Goal: Information Seeking & Learning: Understand process/instructions

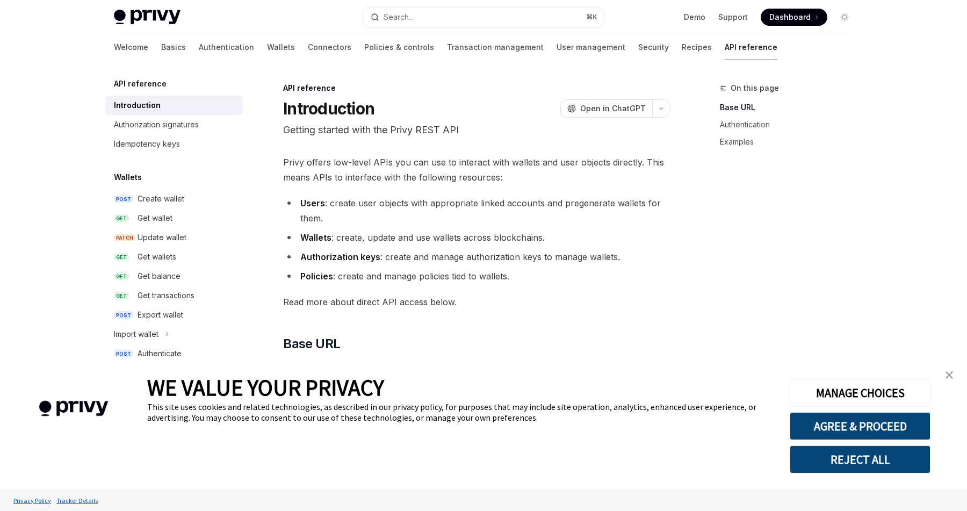
click at [386, 252] on li "Authorization keys : create and manage authorization keys to manage wallets." at bounding box center [477, 256] width 388 height 15
click at [267, 44] on link "Wallets" at bounding box center [281, 47] width 28 height 26
type textarea "*"
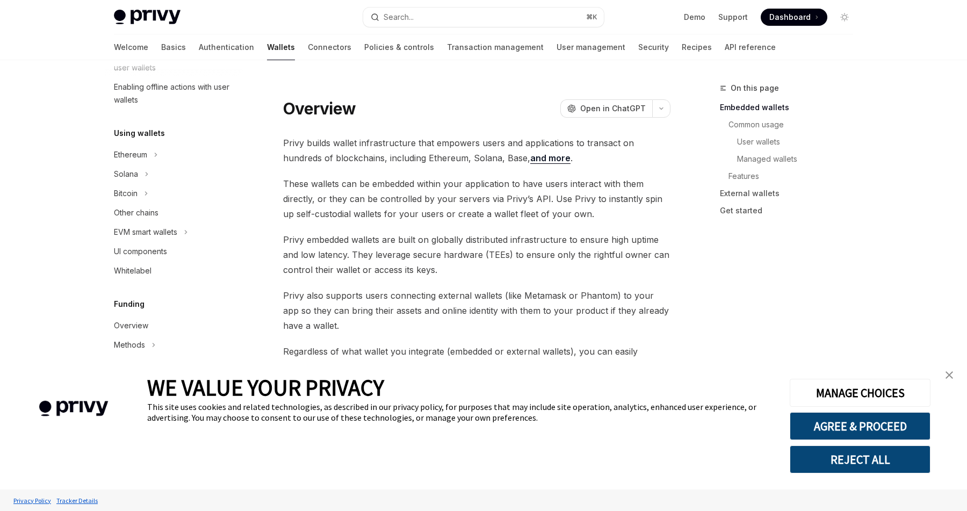
scroll to position [338, 0]
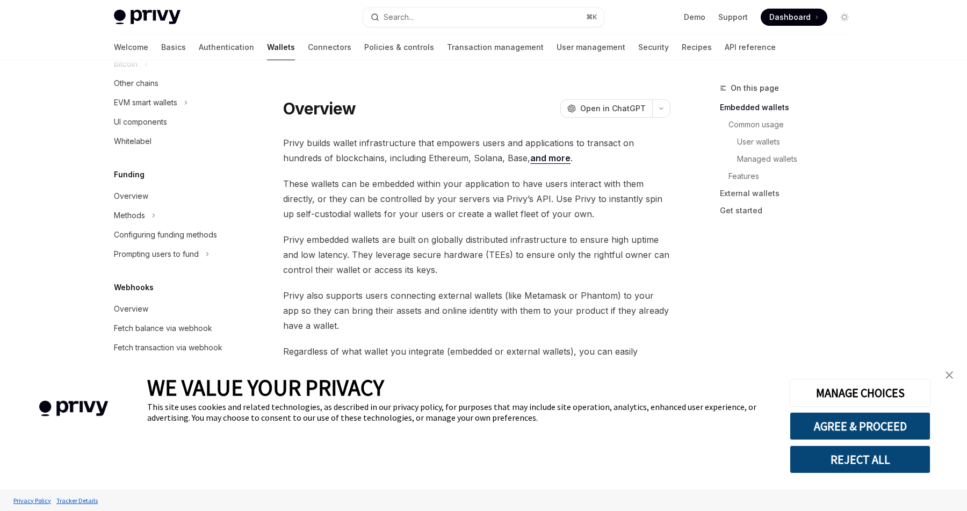
click at [461, 235] on span "Privy embedded wallets are built on globally distributed infrastructure to ensu…" at bounding box center [477, 254] width 388 height 45
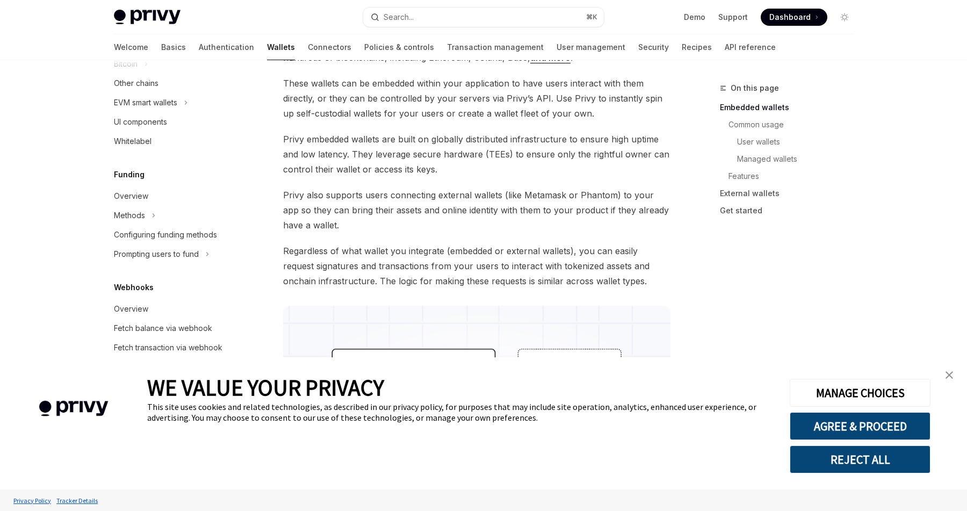
scroll to position [103, 0]
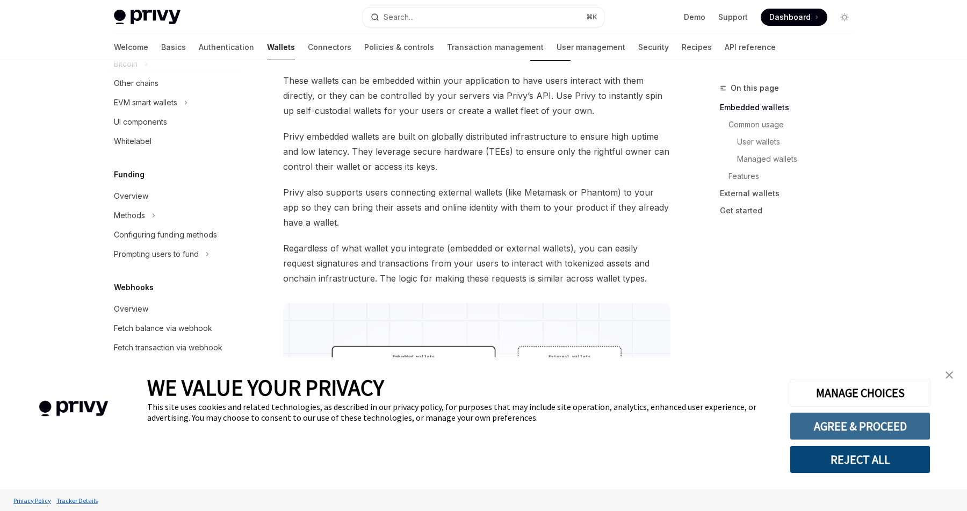
click at [823, 428] on button "AGREE & PROCEED" at bounding box center [860, 426] width 141 height 28
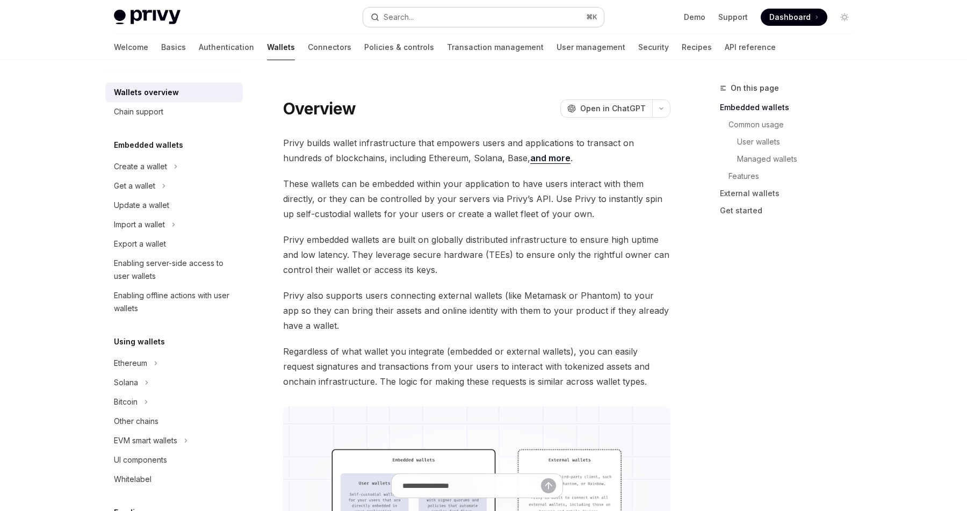
click at [432, 18] on button "Search... ⌘ K" at bounding box center [483, 17] width 241 height 19
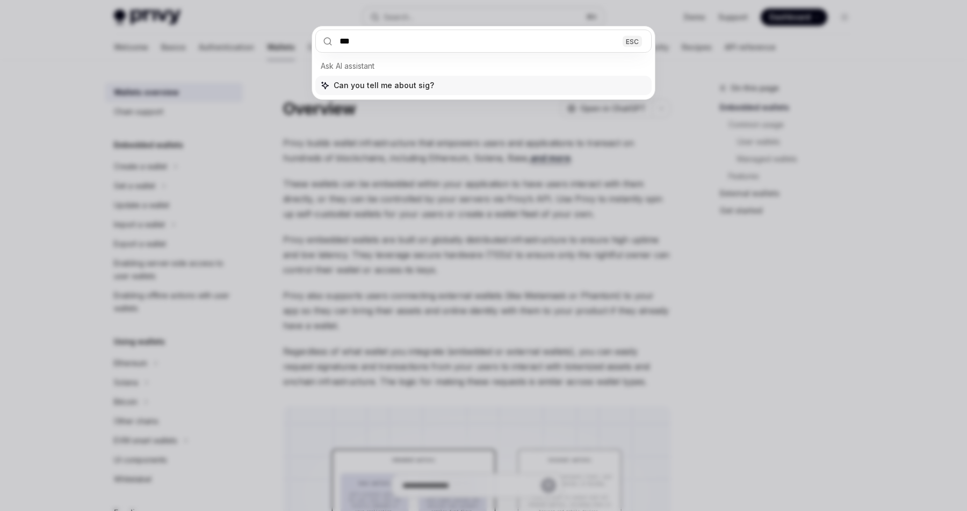
type input "****"
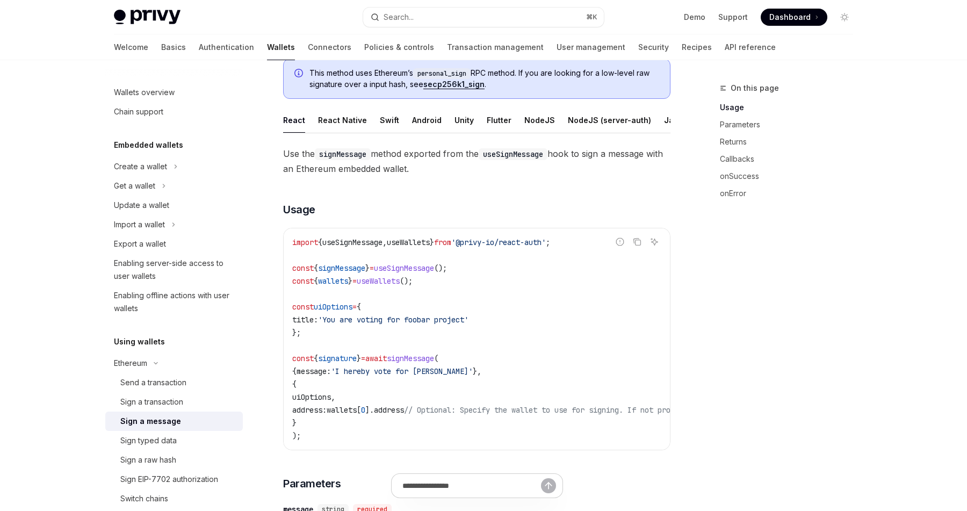
scroll to position [77, 0]
click at [430, 264] on span "useSignMessage" at bounding box center [404, 268] width 60 height 10
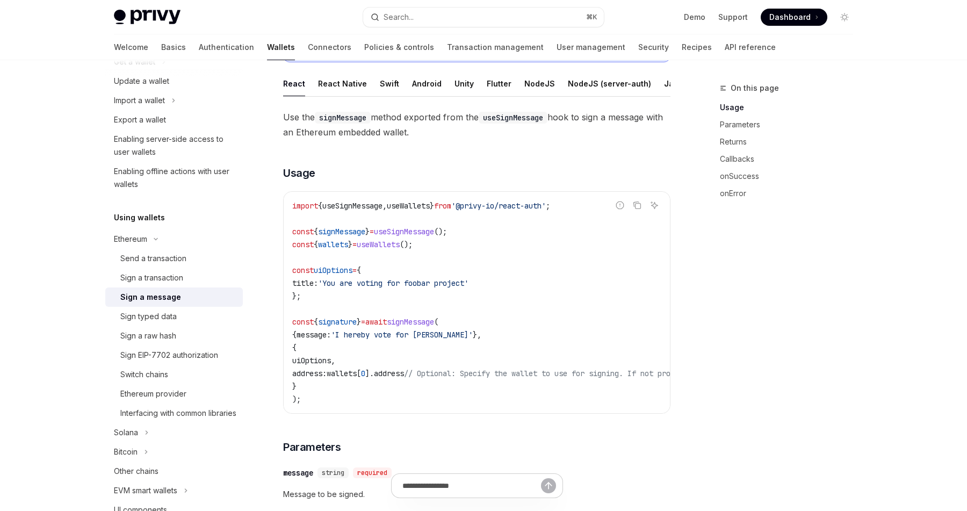
scroll to position [32, 0]
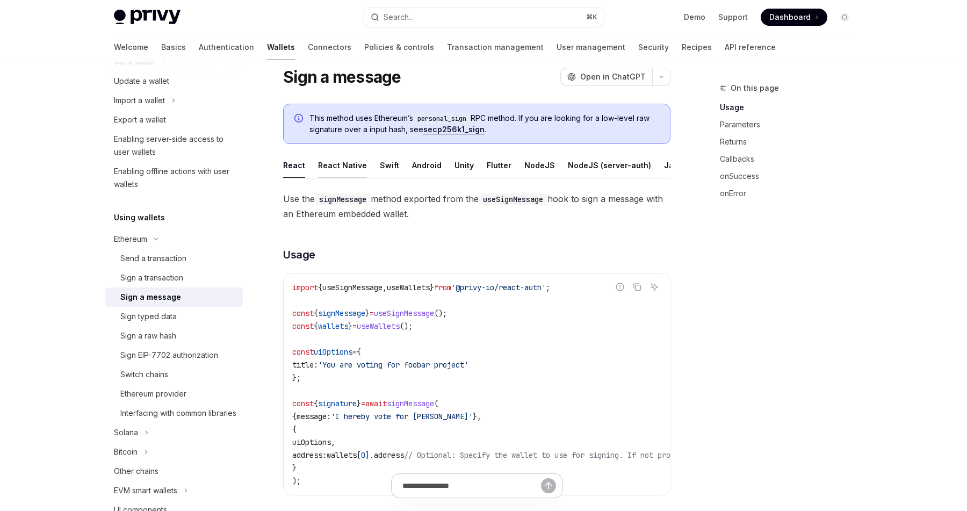
click at [332, 171] on div "React Native" at bounding box center [342, 165] width 49 height 25
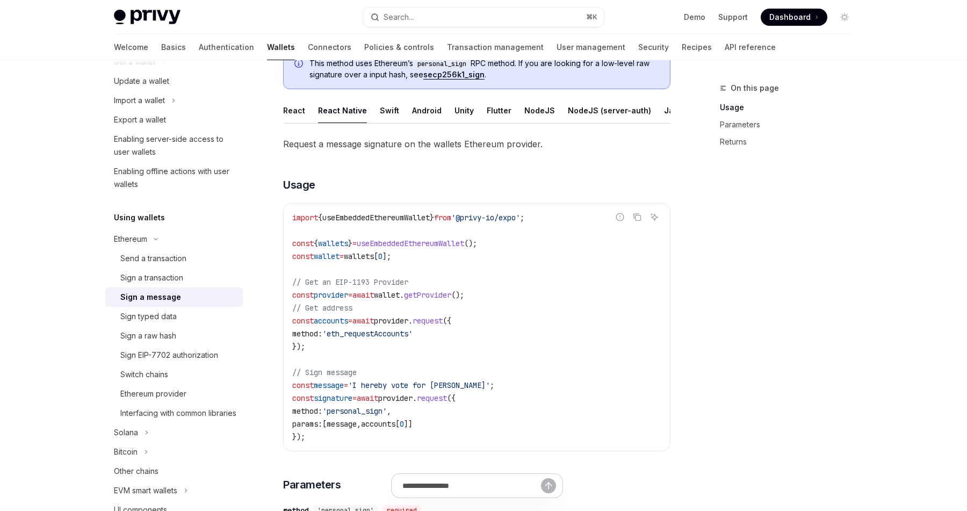
scroll to position [119, 0]
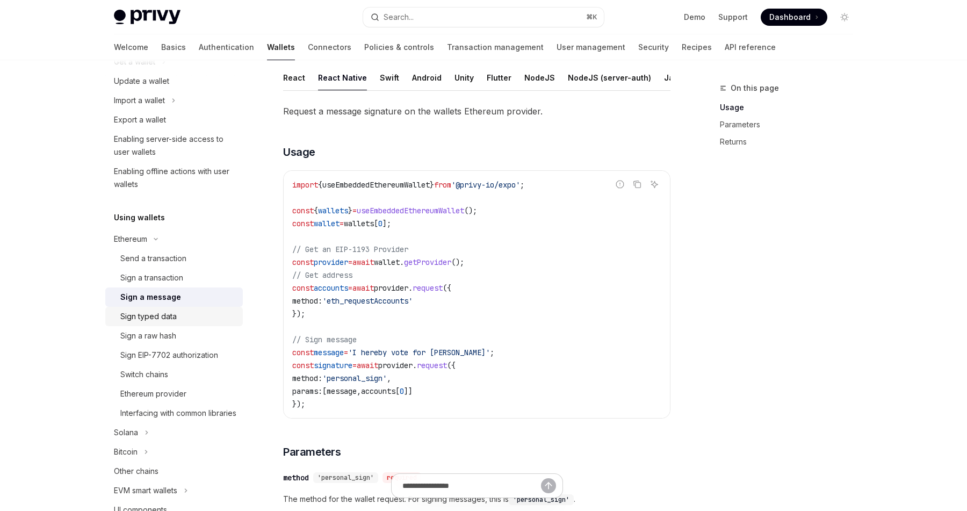
click at [146, 317] on div "Sign typed data" at bounding box center [148, 316] width 56 height 13
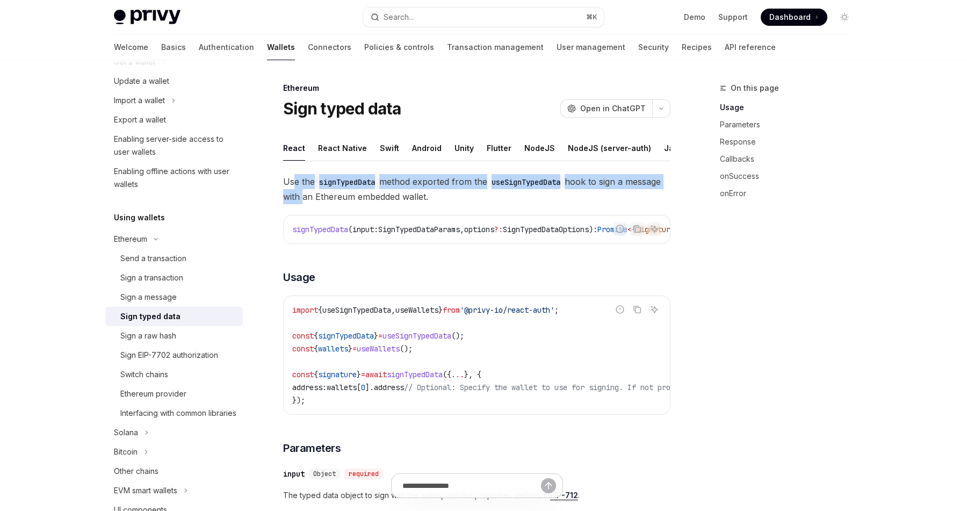
drag, startPoint x: 295, startPoint y: 180, endPoint x: 340, endPoint y: 202, distance: 50.0
click at [340, 202] on span "Use the signTypedData method exported from the useSignTypedData hook to sign a …" at bounding box center [477, 189] width 388 height 30
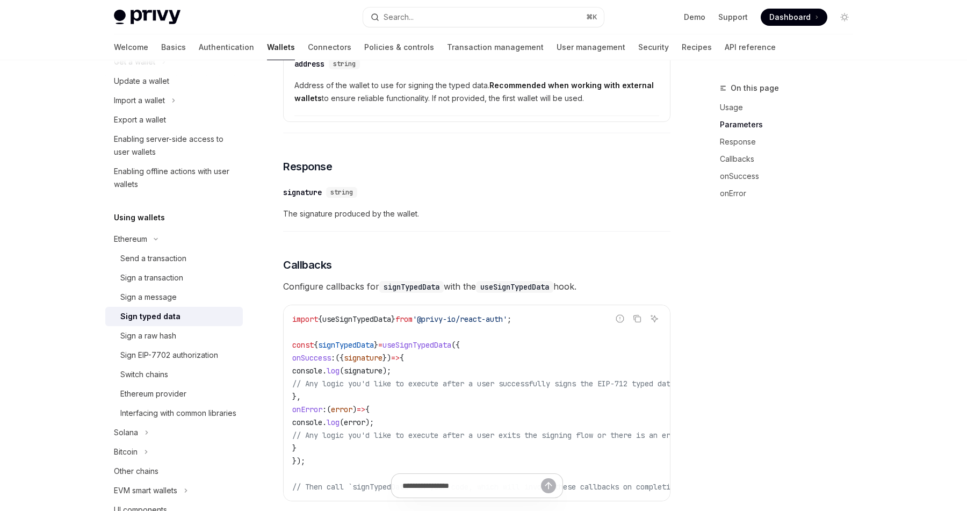
scroll to position [657, 0]
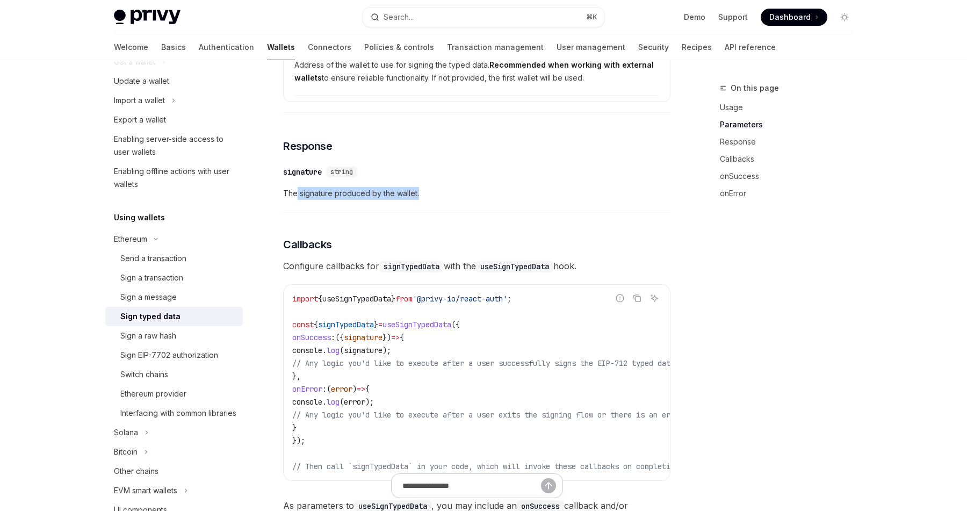
drag, startPoint x: 297, startPoint y: 199, endPoint x: 396, endPoint y: 209, distance: 99.4
click at [396, 209] on div "​ signature string The signature produced by the wallet." at bounding box center [477, 185] width 388 height 51
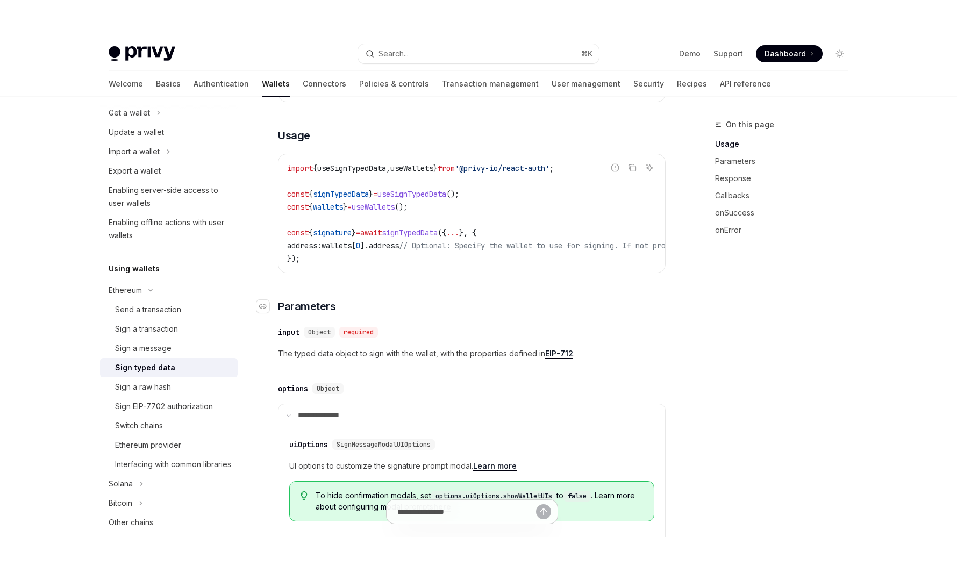
scroll to position [178, 0]
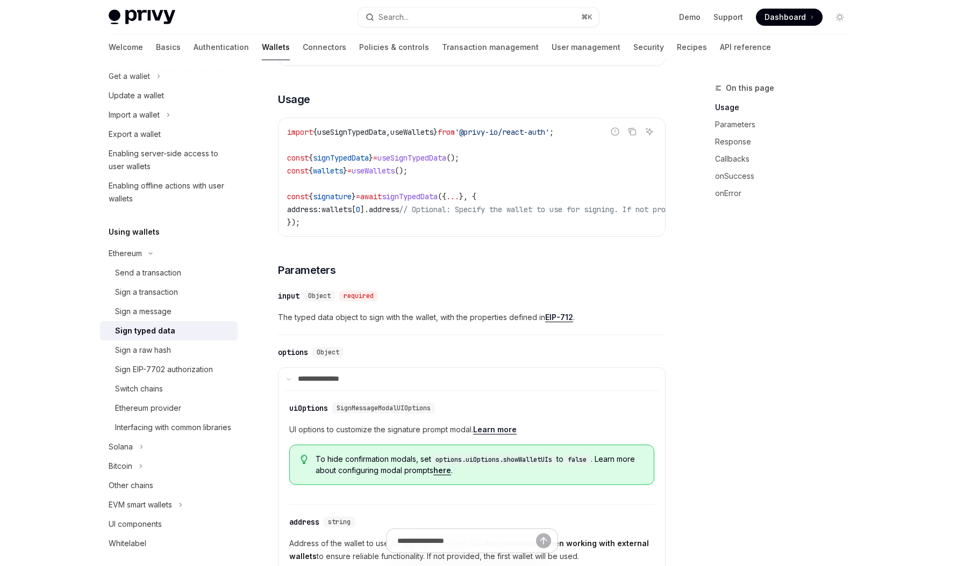
type textarea "*"
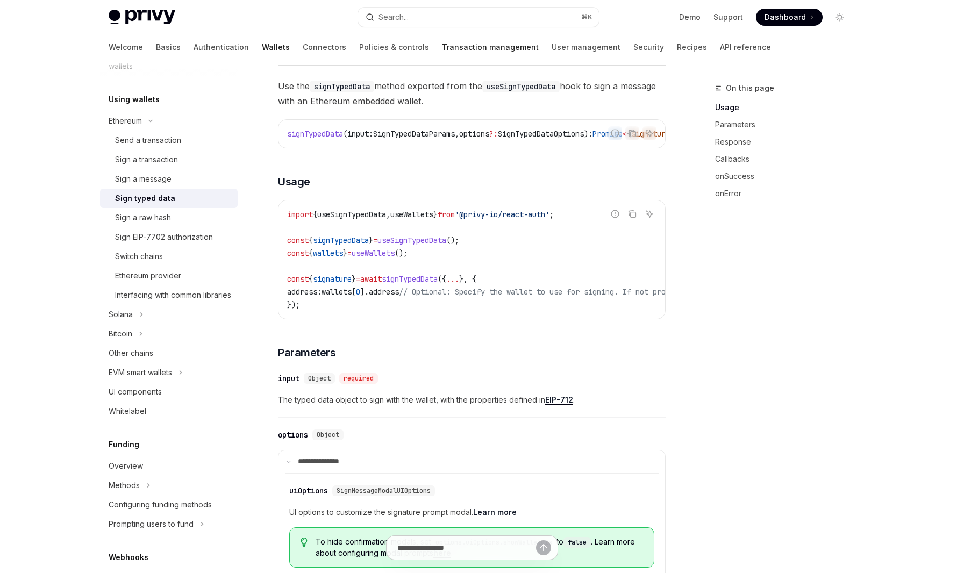
scroll to position [87, 0]
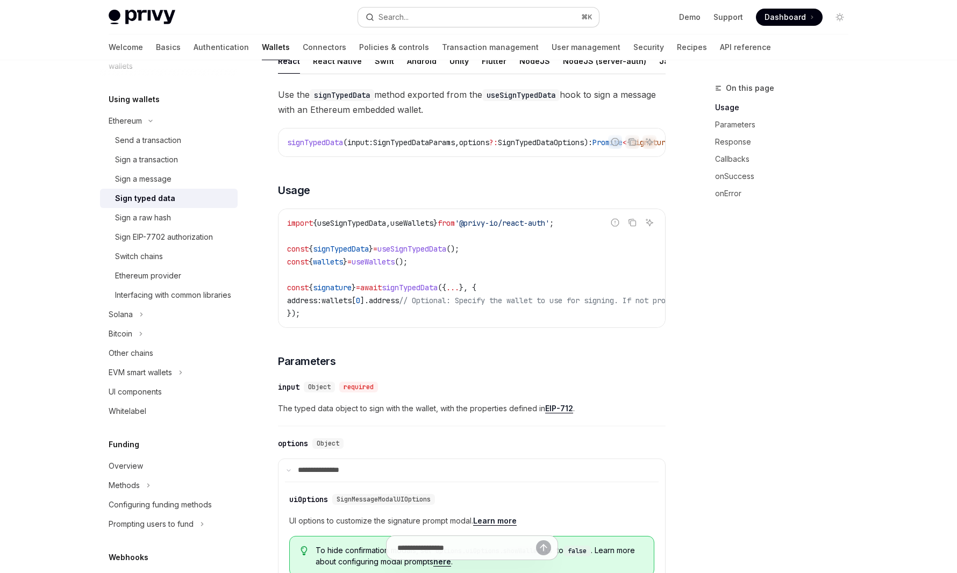
click at [422, 12] on button "Search... ⌘ K" at bounding box center [478, 17] width 241 height 19
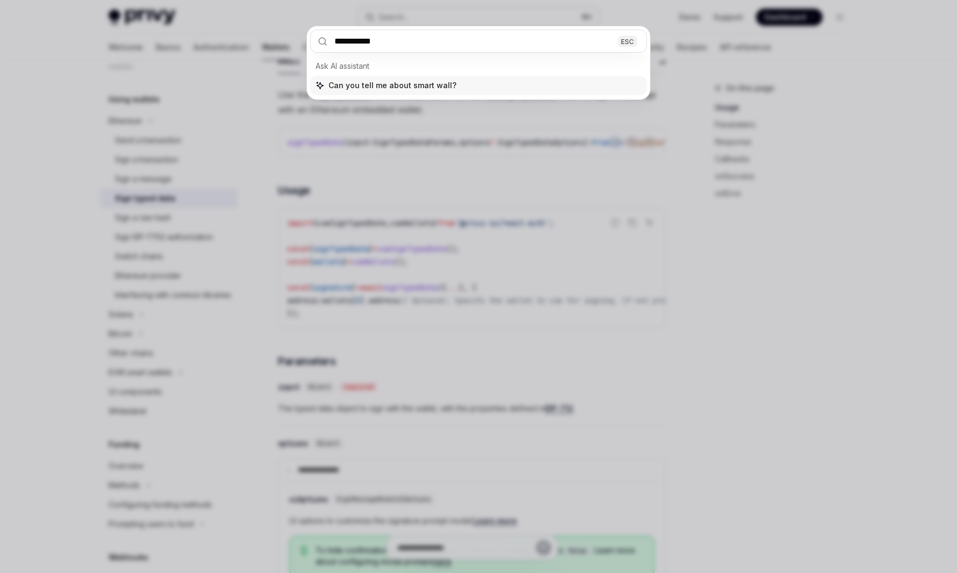
type input "**********"
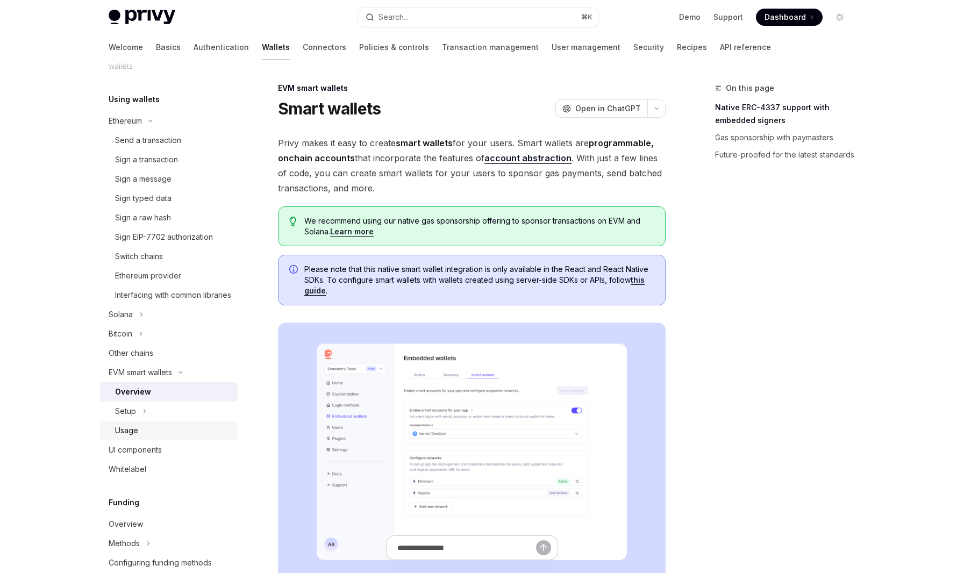
click at [126, 437] on div "Usage" at bounding box center [126, 430] width 23 height 13
type textarea "*"
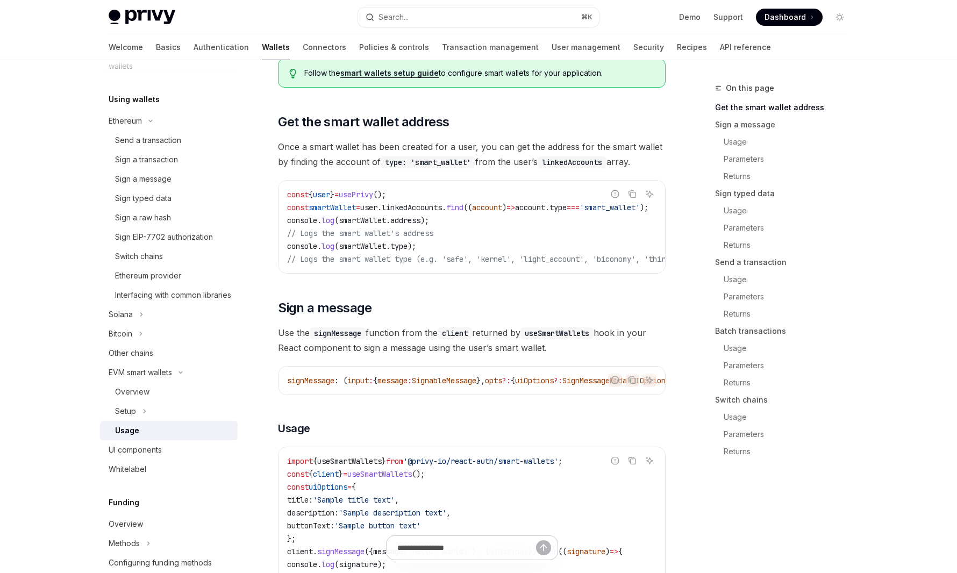
scroll to position [163, 0]
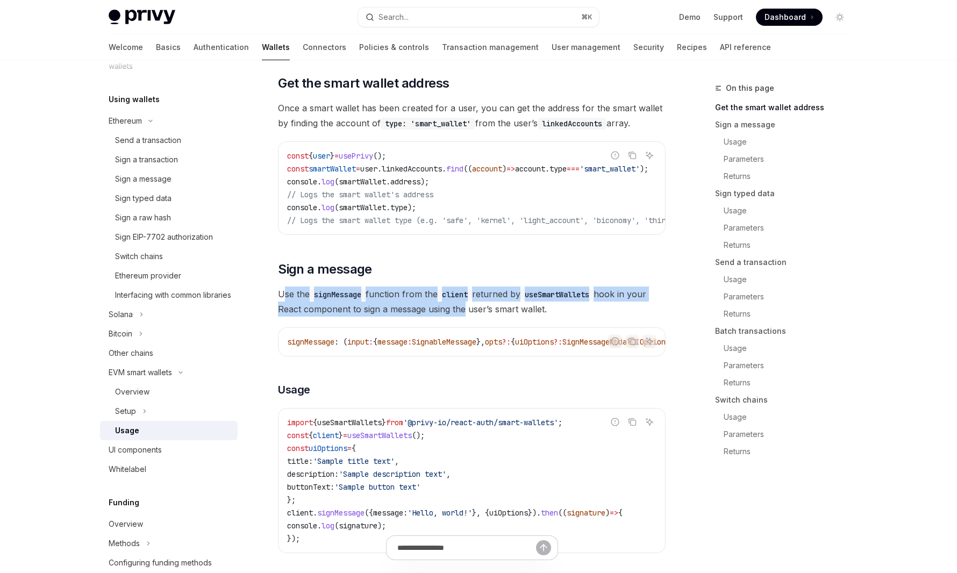
drag, startPoint x: 282, startPoint y: 302, endPoint x: 463, endPoint y: 313, distance: 181.5
click at [463, 313] on span "Use the signMessage function from the client returned by useSmartWallets hook i…" at bounding box center [472, 301] width 388 height 30
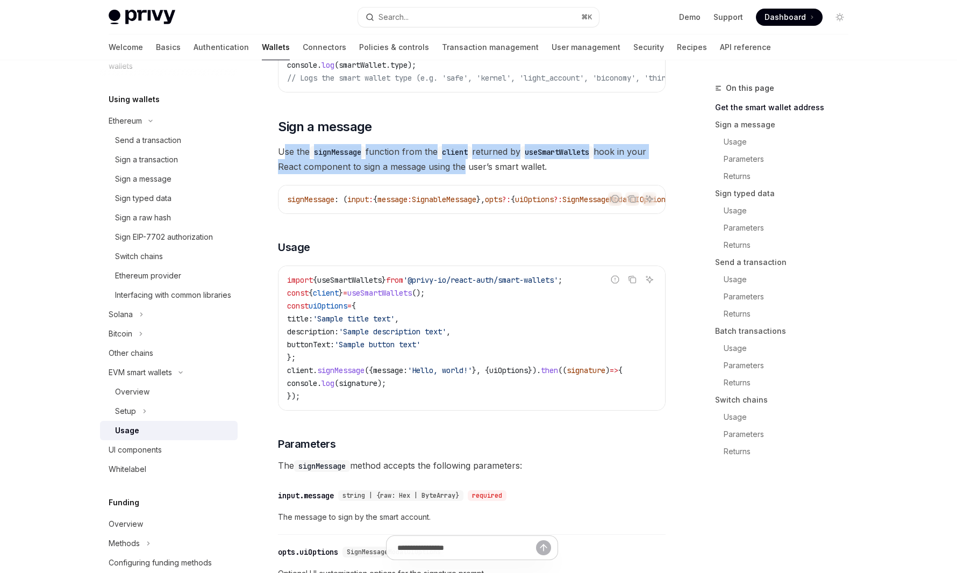
scroll to position [323, 0]
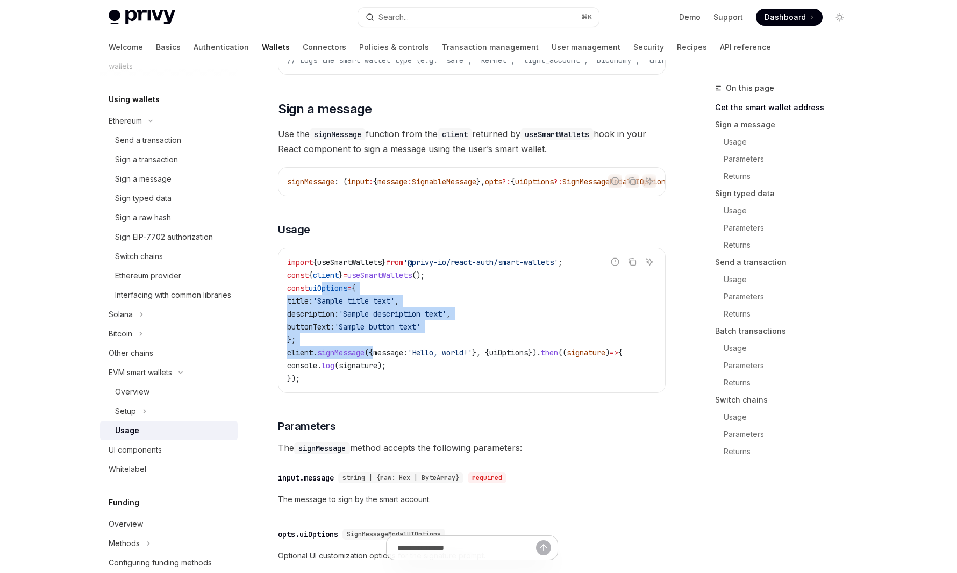
drag, startPoint x: 324, startPoint y: 291, endPoint x: 378, endPoint y: 365, distance: 91.5
click at [378, 365] on code "import { useSmartWallets } from '@privy-io/react-auth/smart-wallets' ; const { …" at bounding box center [471, 320] width 369 height 129
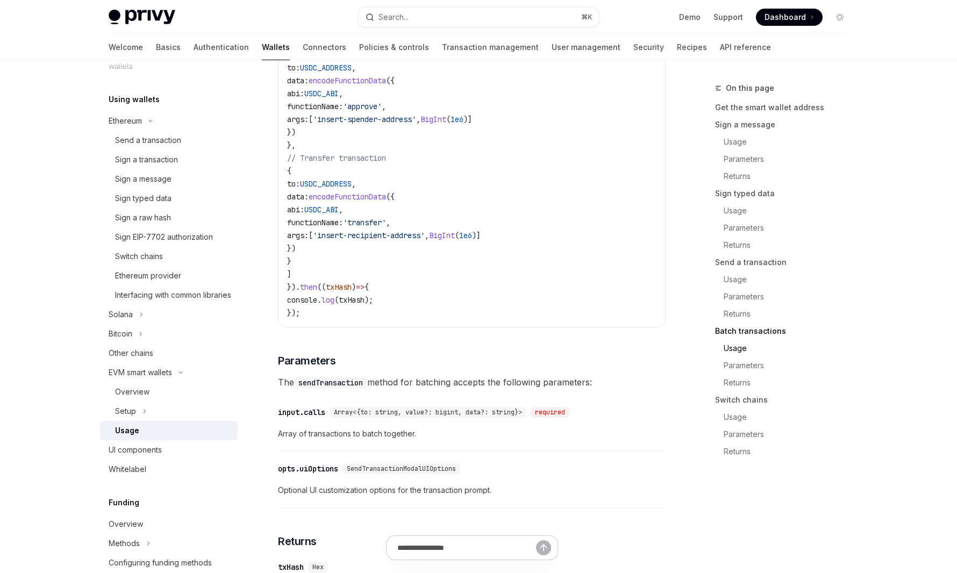
scroll to position [2436, 0]
click at [737, 128] on link "Sign a message" at bounding box center [786, 124] width 142 height 17
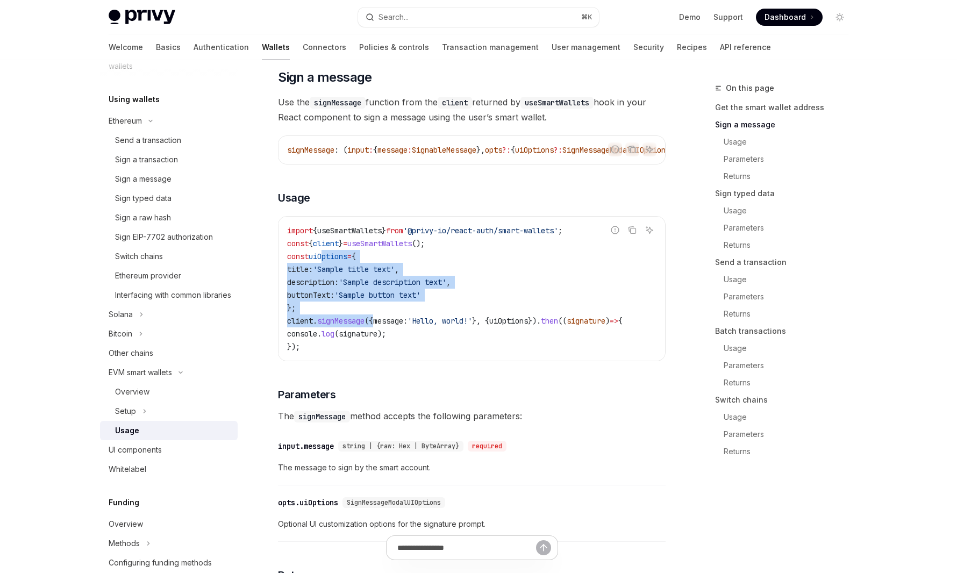
scroll to position [346, 0]
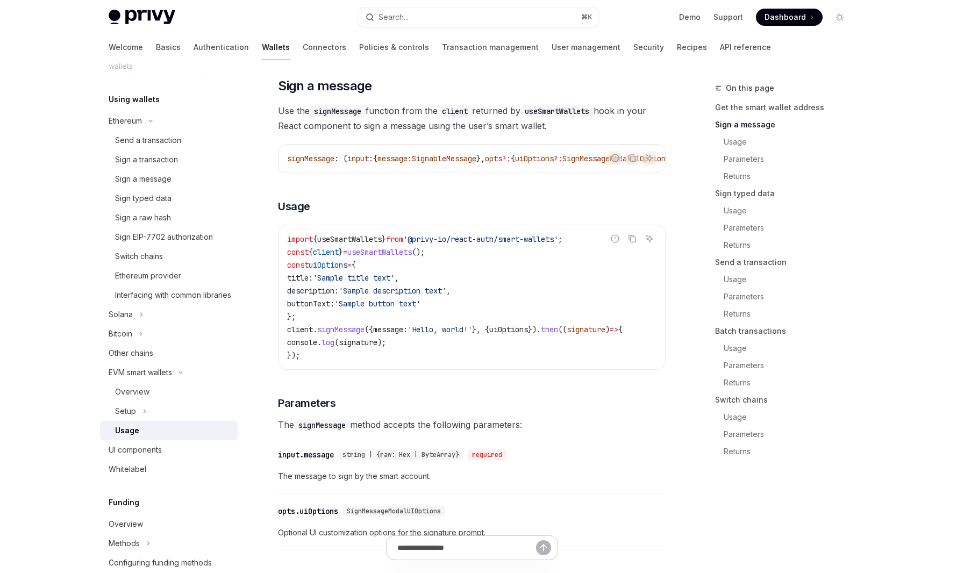
click at [404, 257] on span "useSmartWallets" at bounding box center [379, 252] width 64 height 10
click at [411, 23] on button "Search... ⌘ K" at bounding box center [478, 17] width 241 height 19
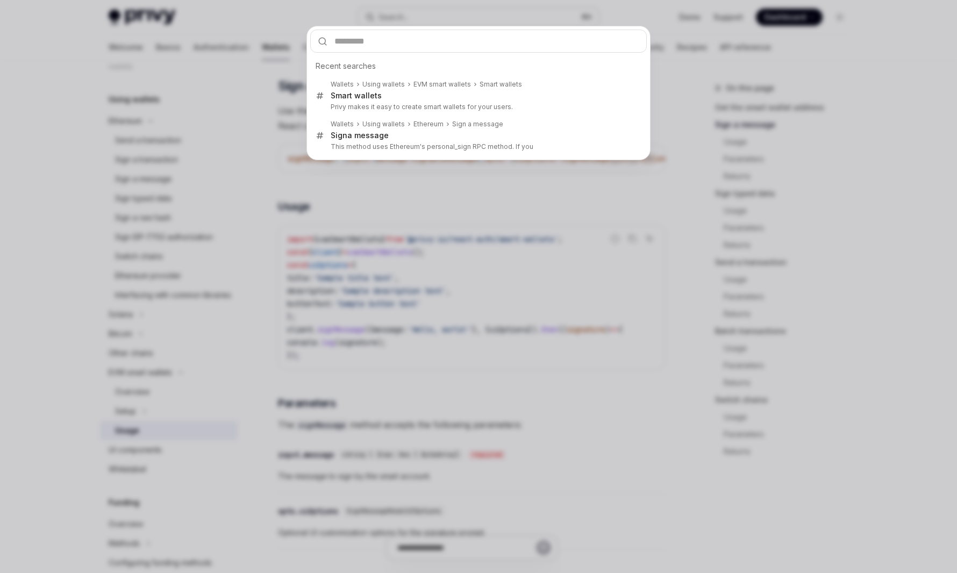
type input "**********"
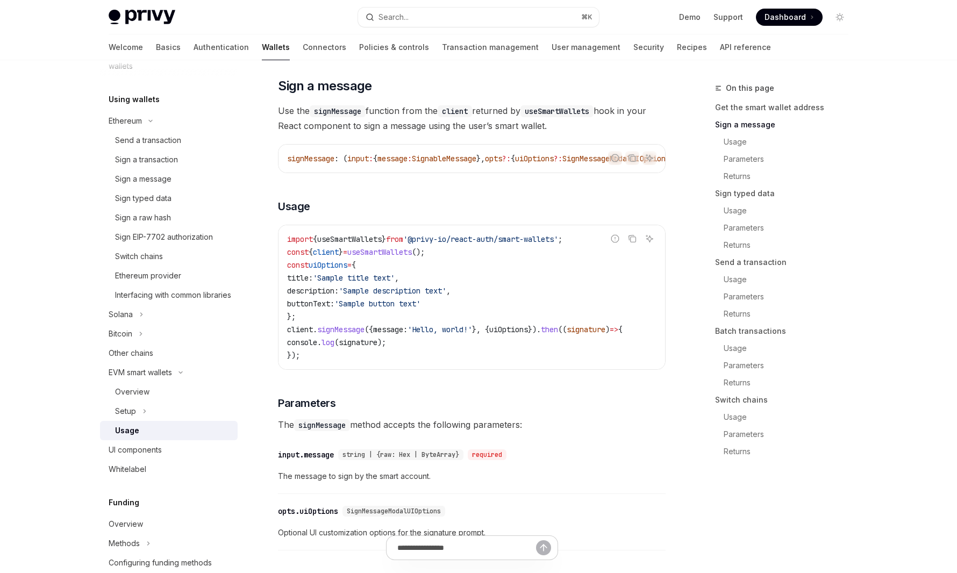
type textarea "*"
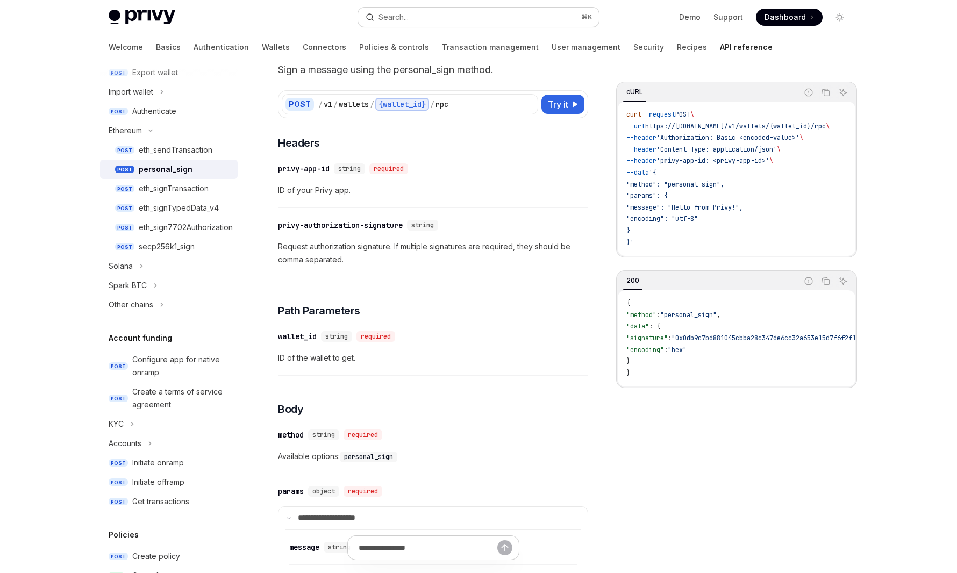
click at [450, 23] on button "Search... ⌘ K" at bounding box center [478, 17] width 241 height 19
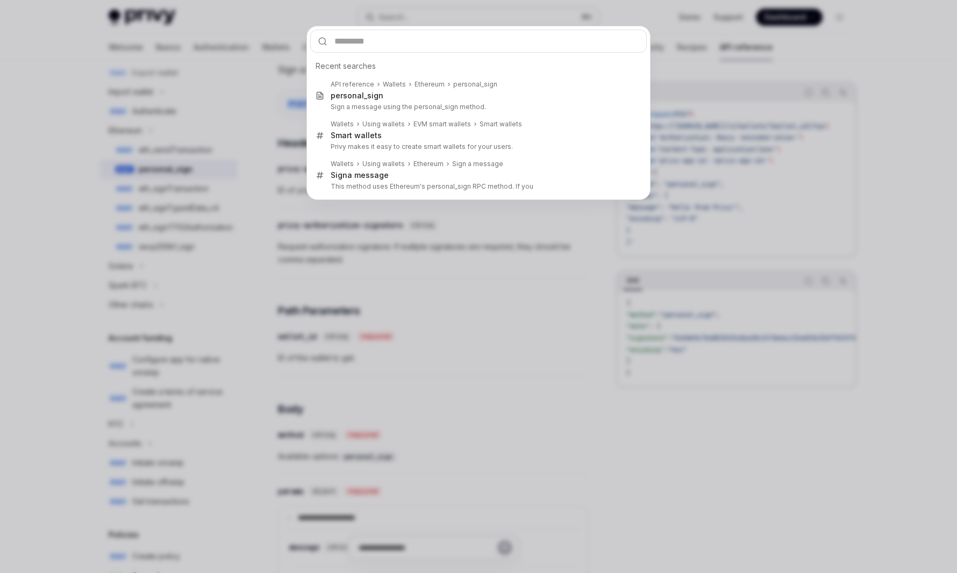
type input "**********"
